Goal: Transaction & Acquisition: Purchase product/service

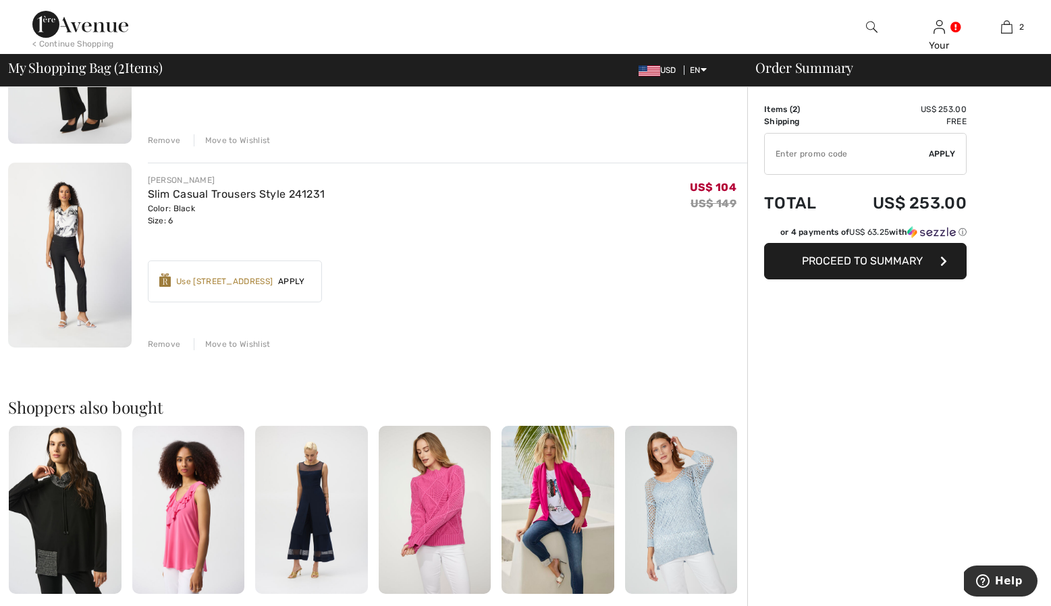
scroll to position [238, 0]
click at [77, 284] on img at bounding box center [70, 255] width 124 height 184
click at [79, 280] on img at bounding box center [70, 255] width 124 height 184
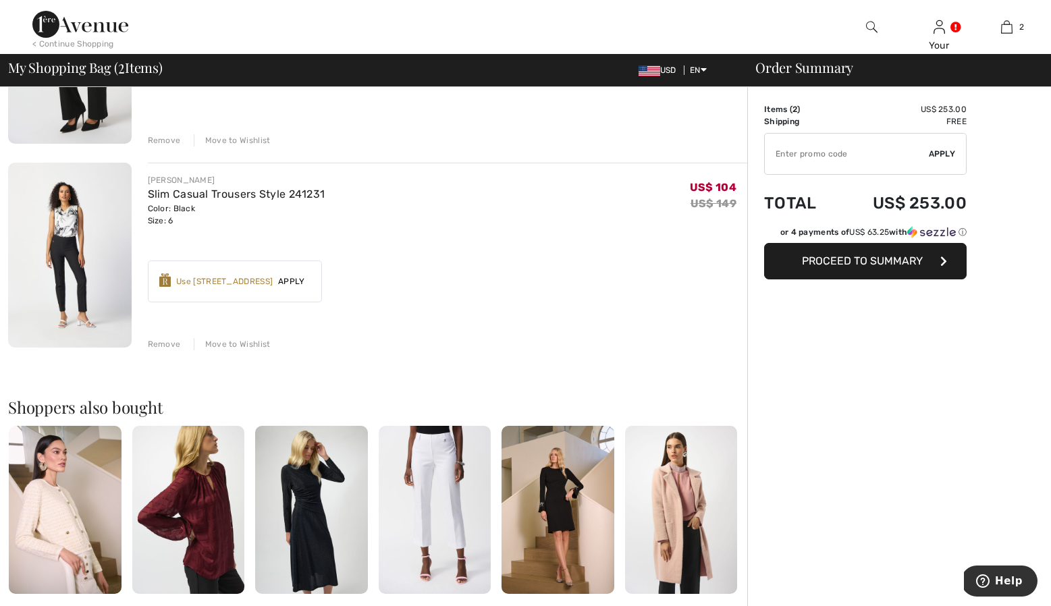
scroll to position [242, 0]
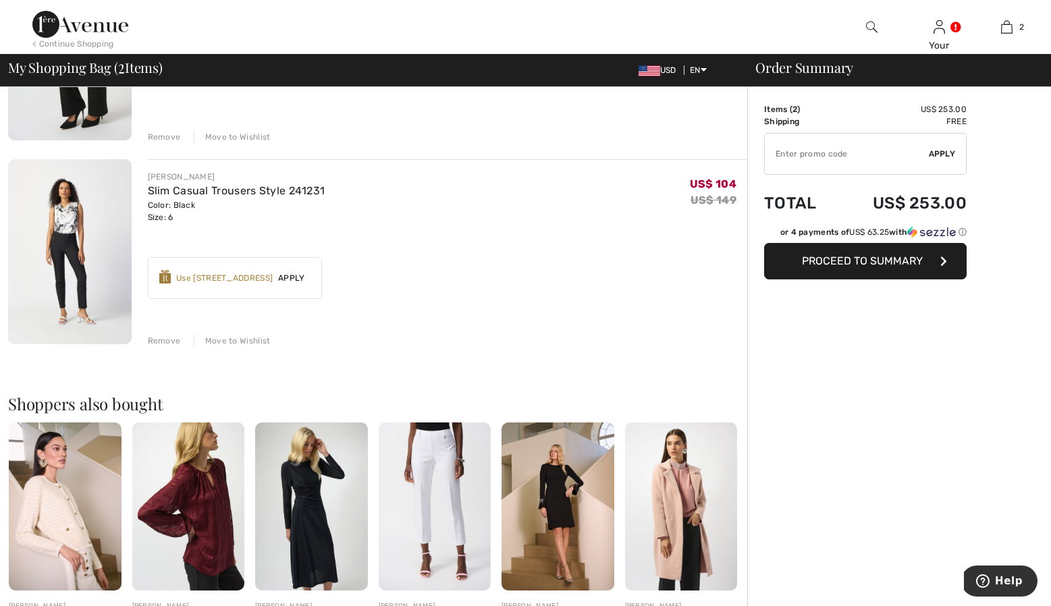
click at [86, 284] on img at bounding box center [70, 251] width 124 height 184
click at [65, 287] on img at bounding box center [70, 251] width 124 height 184
click at [68, 284] on img at bounding box center [70, 251] width 124 height 184
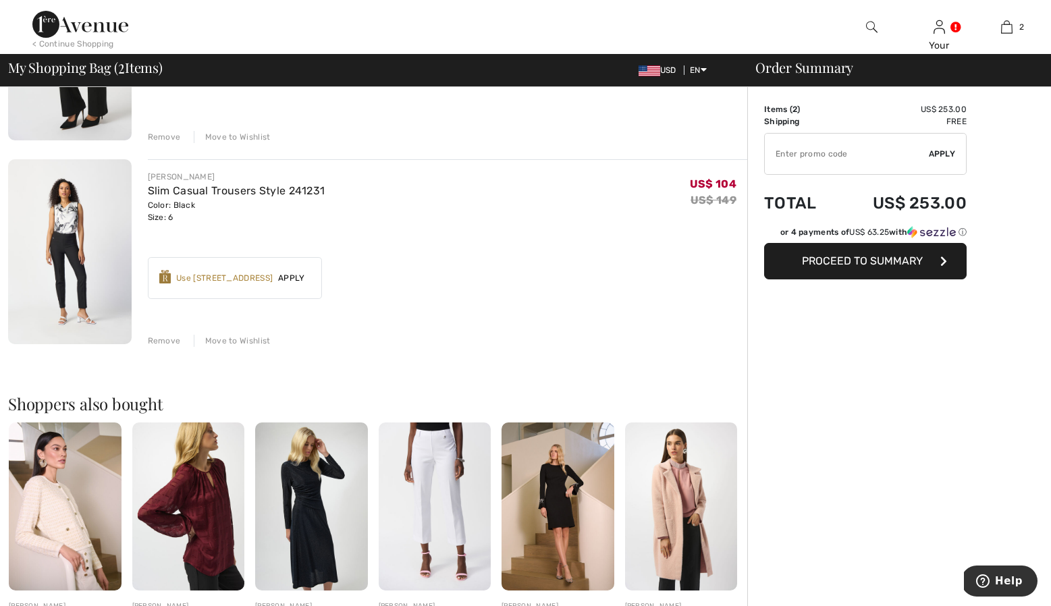
click at [68, 284] on img at bounding box center [70, 251] width 124 height 184
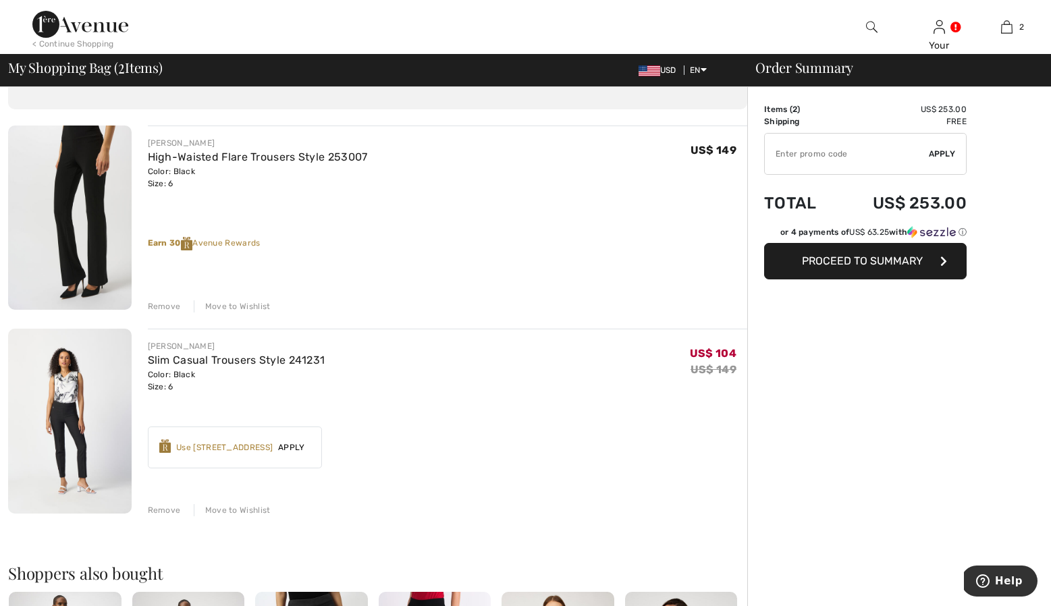
scroll to position [59, 0]
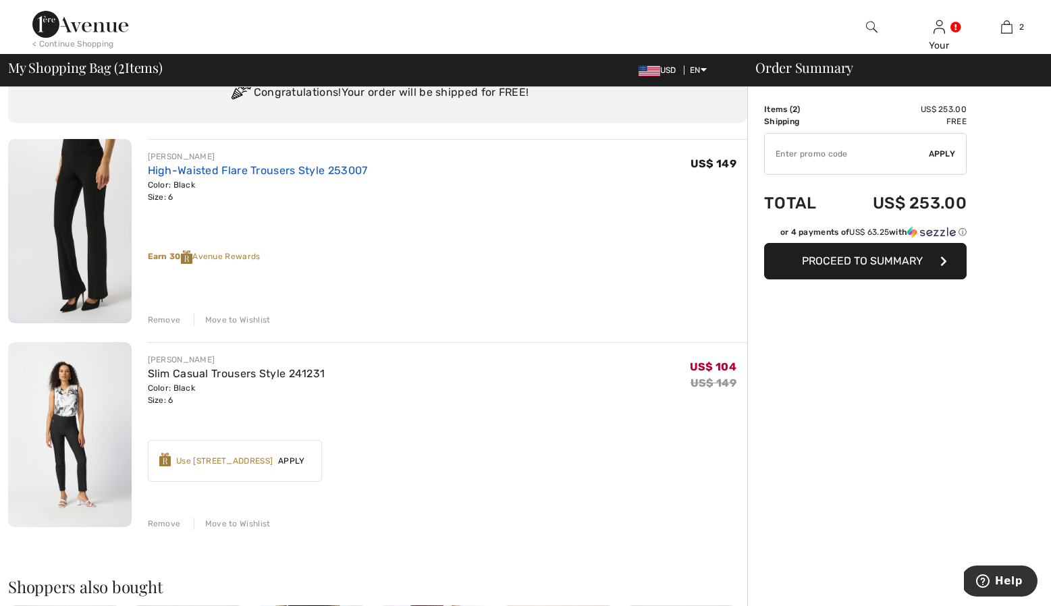
click at [167, 171] on link "High-Waisted Flare Trousers Style 253007" at bounding box center [258, 170] width 220 height 13
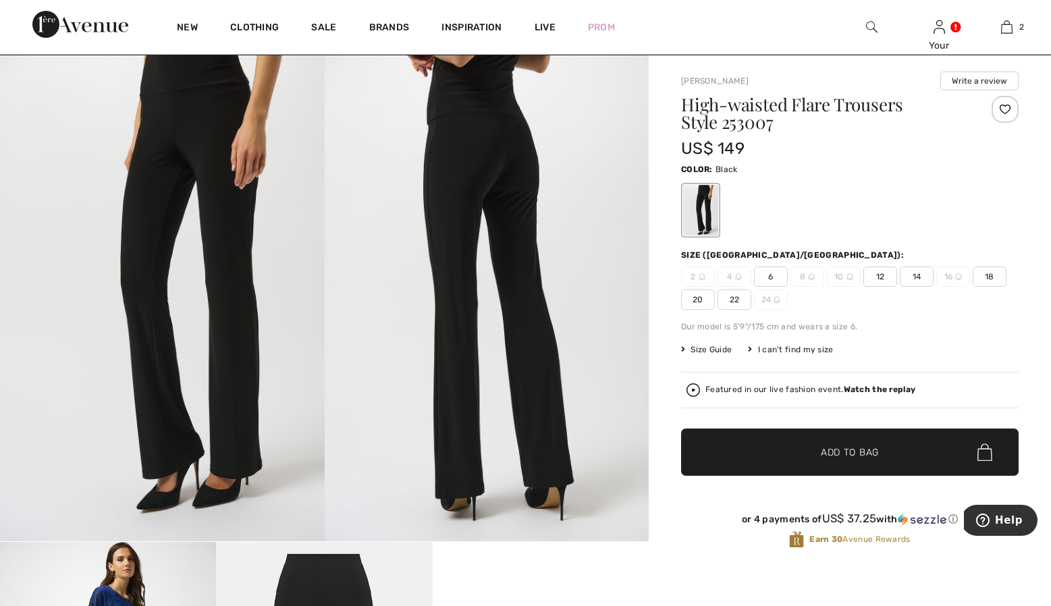
scroll to position [23, 0]
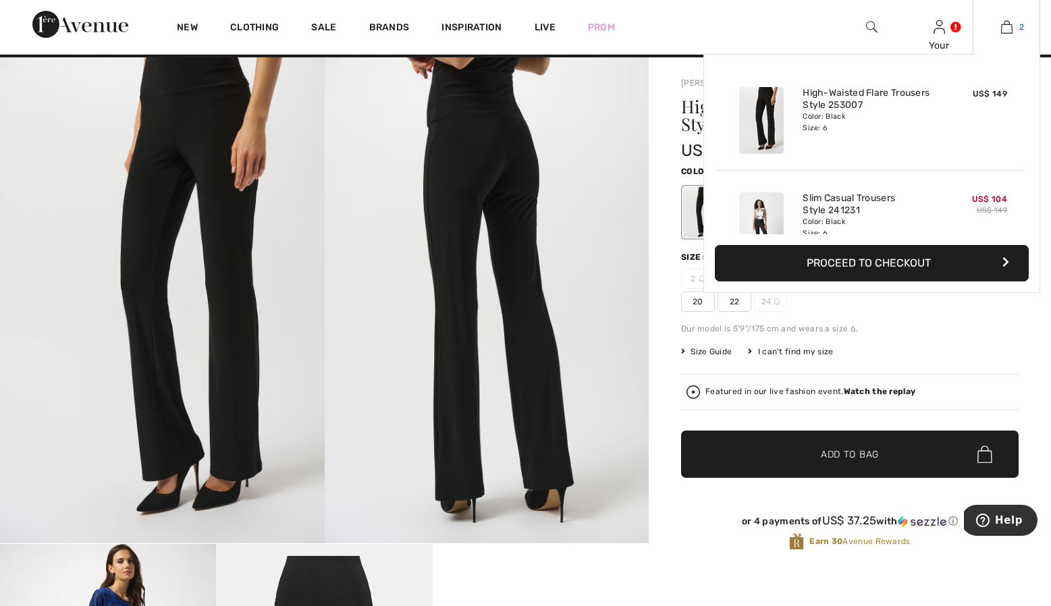
click at [1005, 30] on img at bounding box center [1006, 27] width 11 height 16
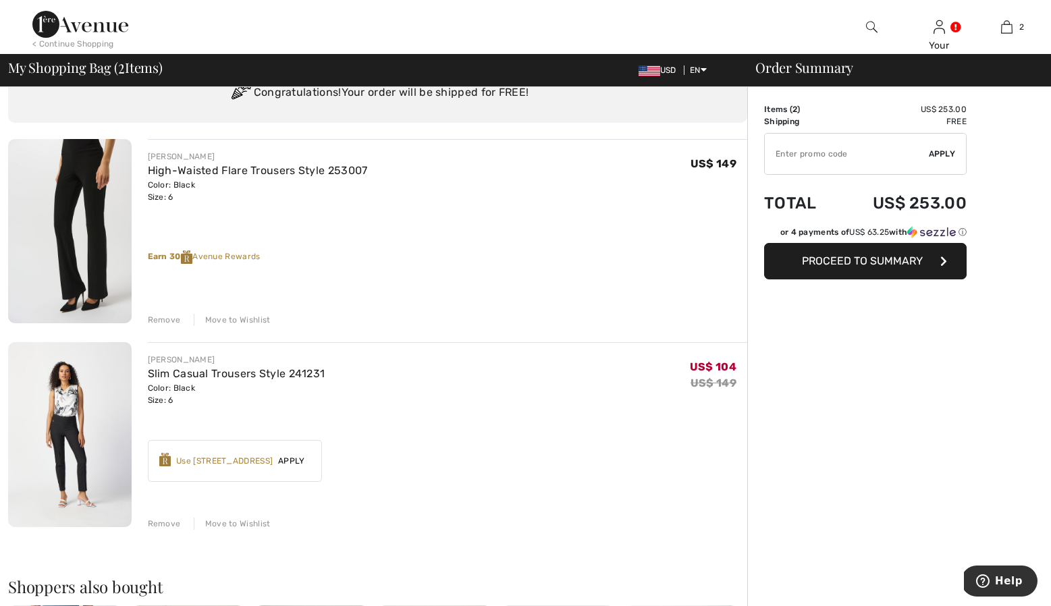
scroll to position [59, 0]
click at [298, 456] on span "Apply" at bounding box center [292, 461] width 38 height 12
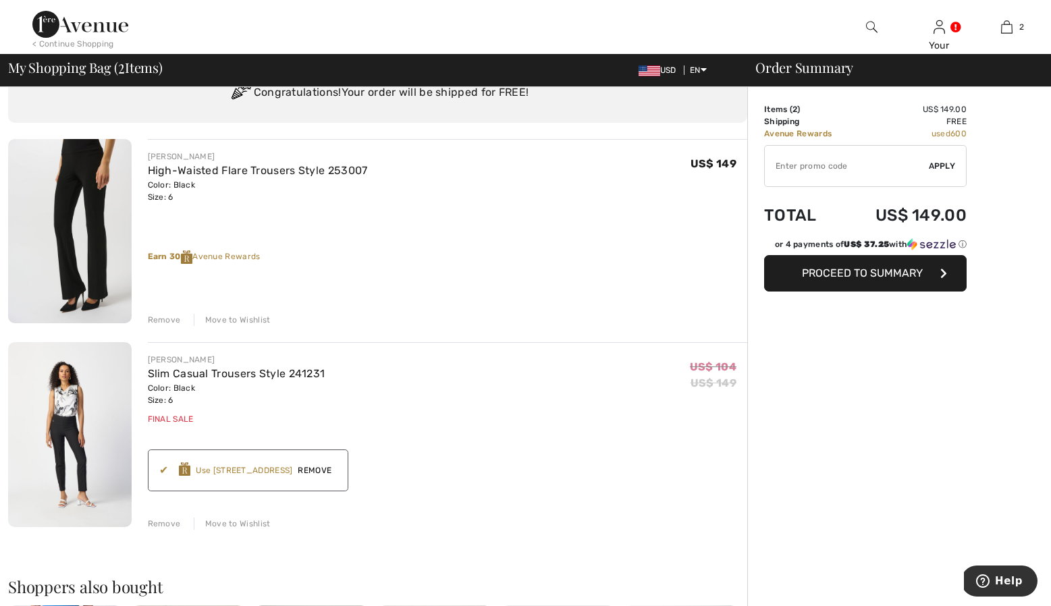
click at [883, 269] on span "Proceed to Summary" at bounding box center [862, 273] width 121 height 13
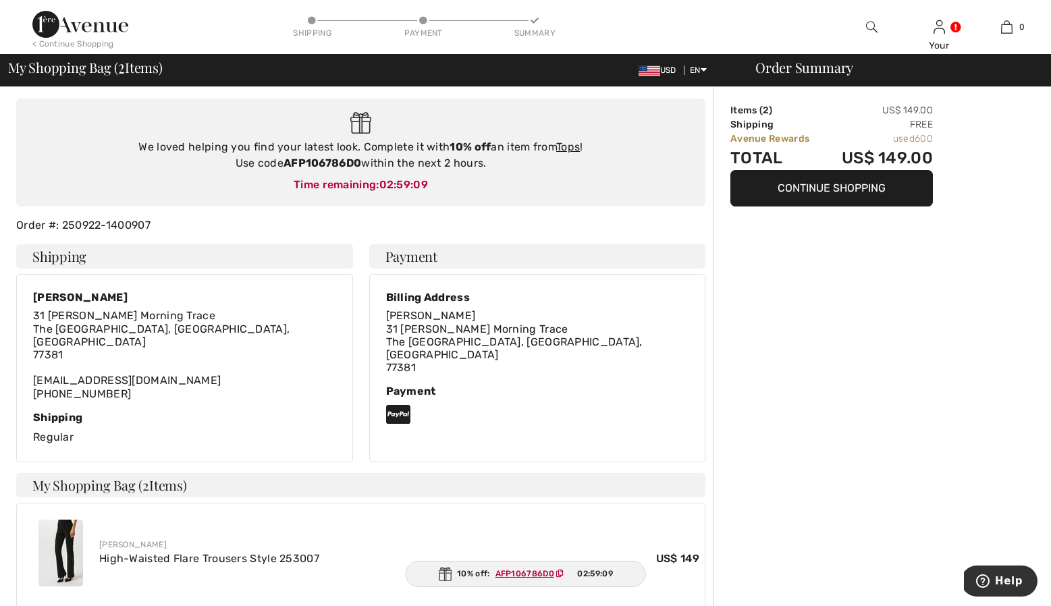
scroll to position [86, 0]
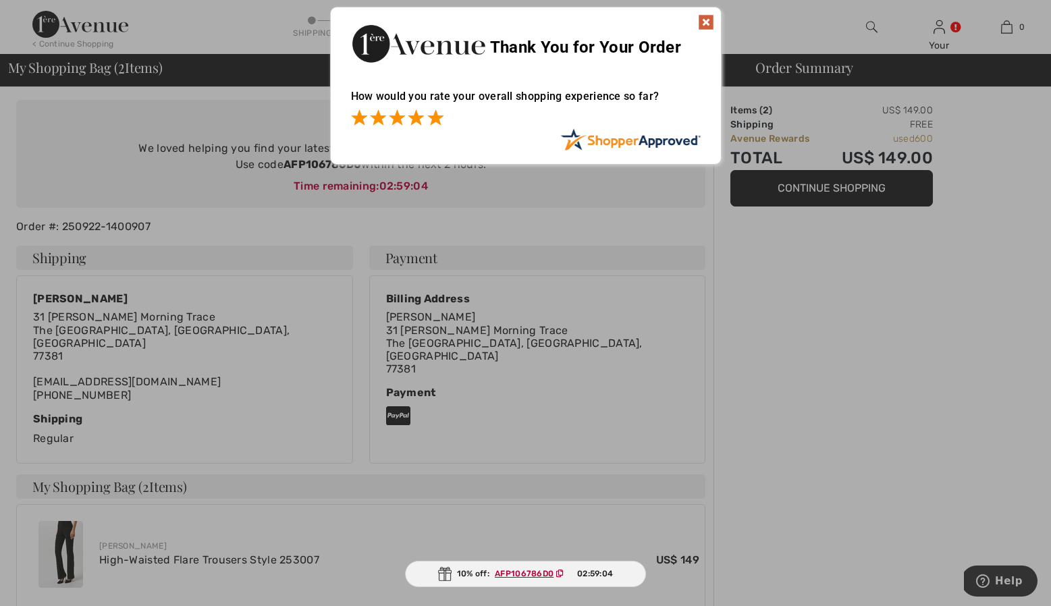
click at [435, 120] on span at bounding box center [435, 117] width 16 height 16
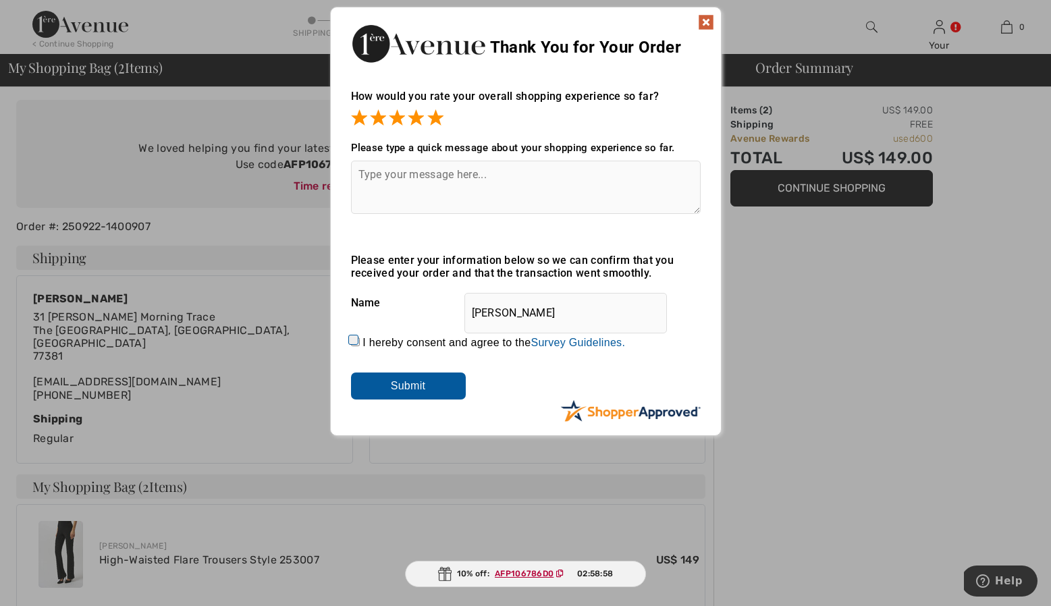
click at [351, 338] on input "I hereby consent and agree to the By submitting a review, you grant permission …" at bounding box center [355, 342] width 9 height 9
checkbox input "true"
click at [423, 396] on input "Submit" at bounding box center [408, 386] width 115 height 27
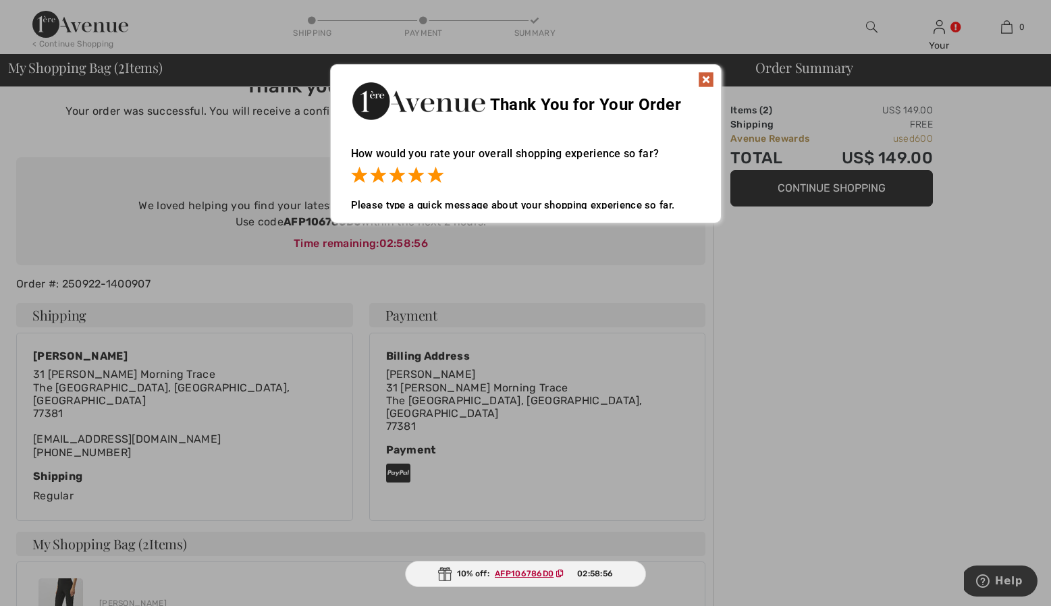
scroll to position [0, 0]
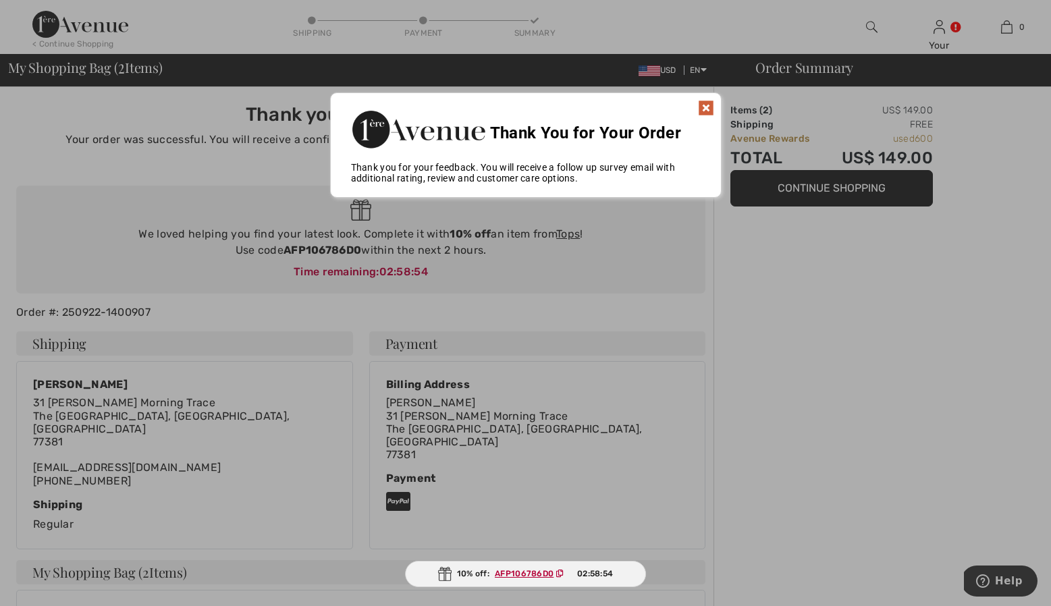
click at [709, 112] on img at bounding box center [706, 108] width 16 height 16
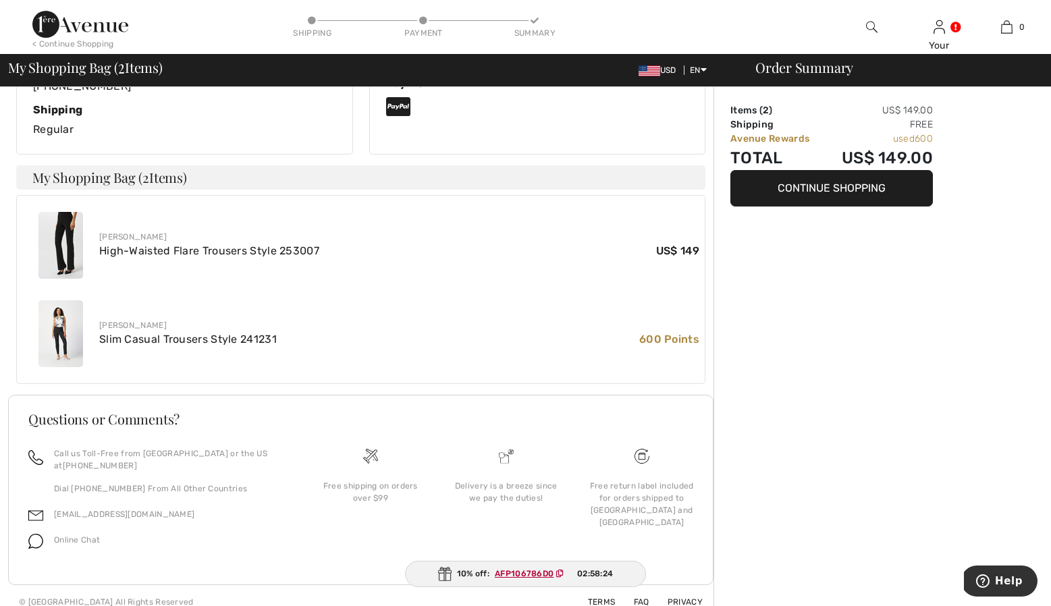
scroll to position [394, 0]
